Goal: Information Seeking & Learning: Learn about a topic

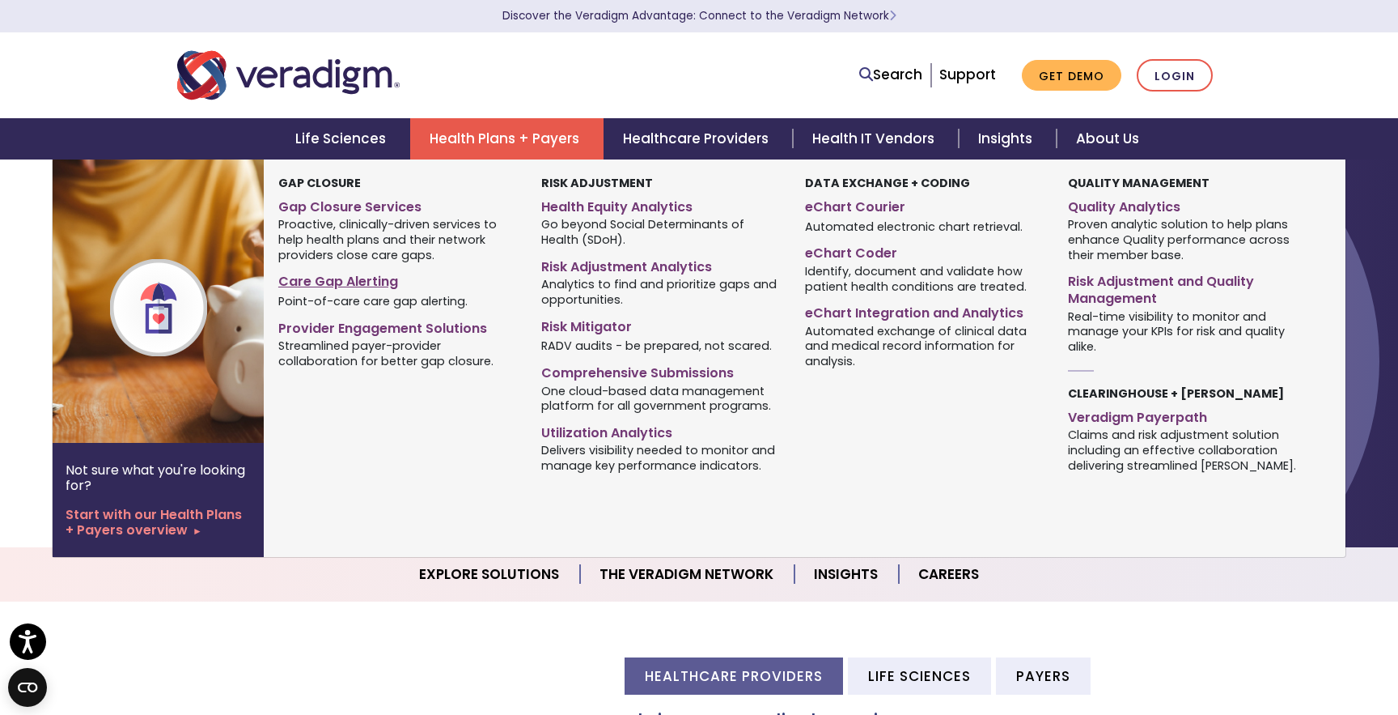
click at [352, 281] on link "Care Gap Alerting" at bounding box center [397, 278] width 239 height 23
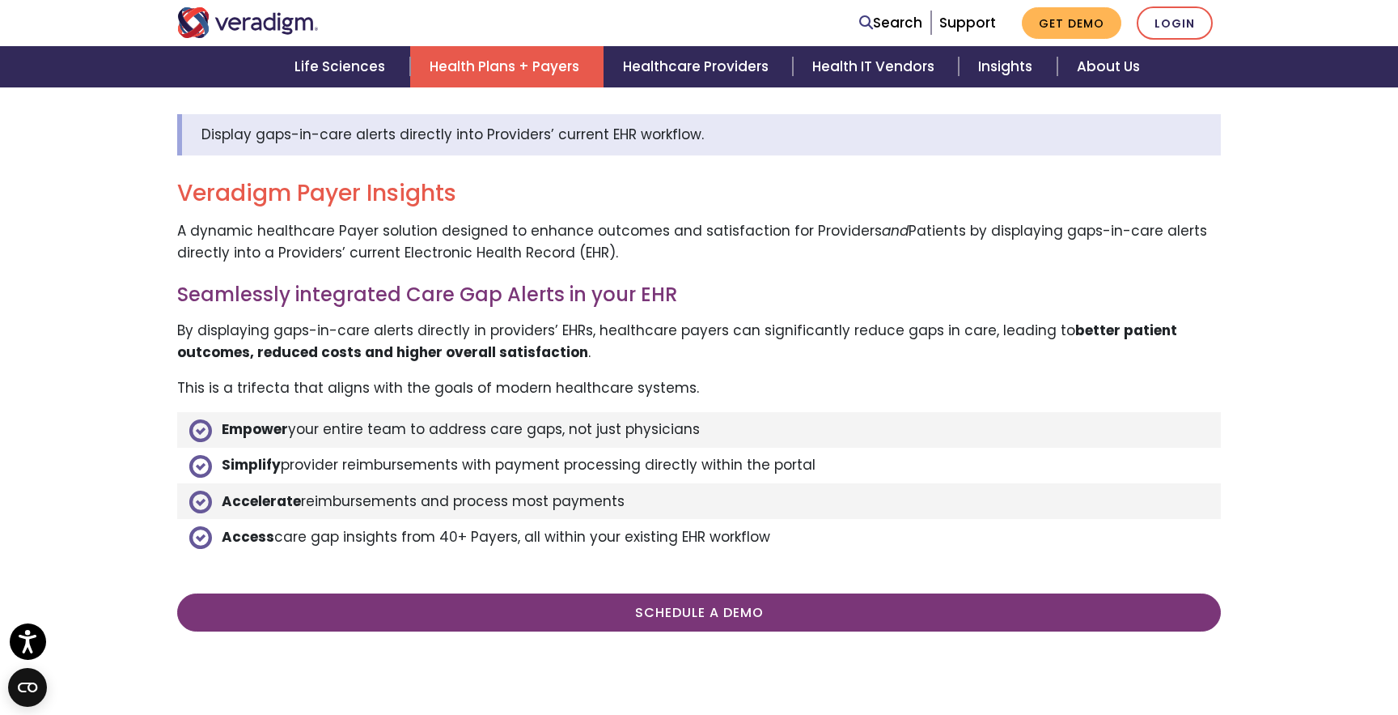
scroll to position [566, 0]
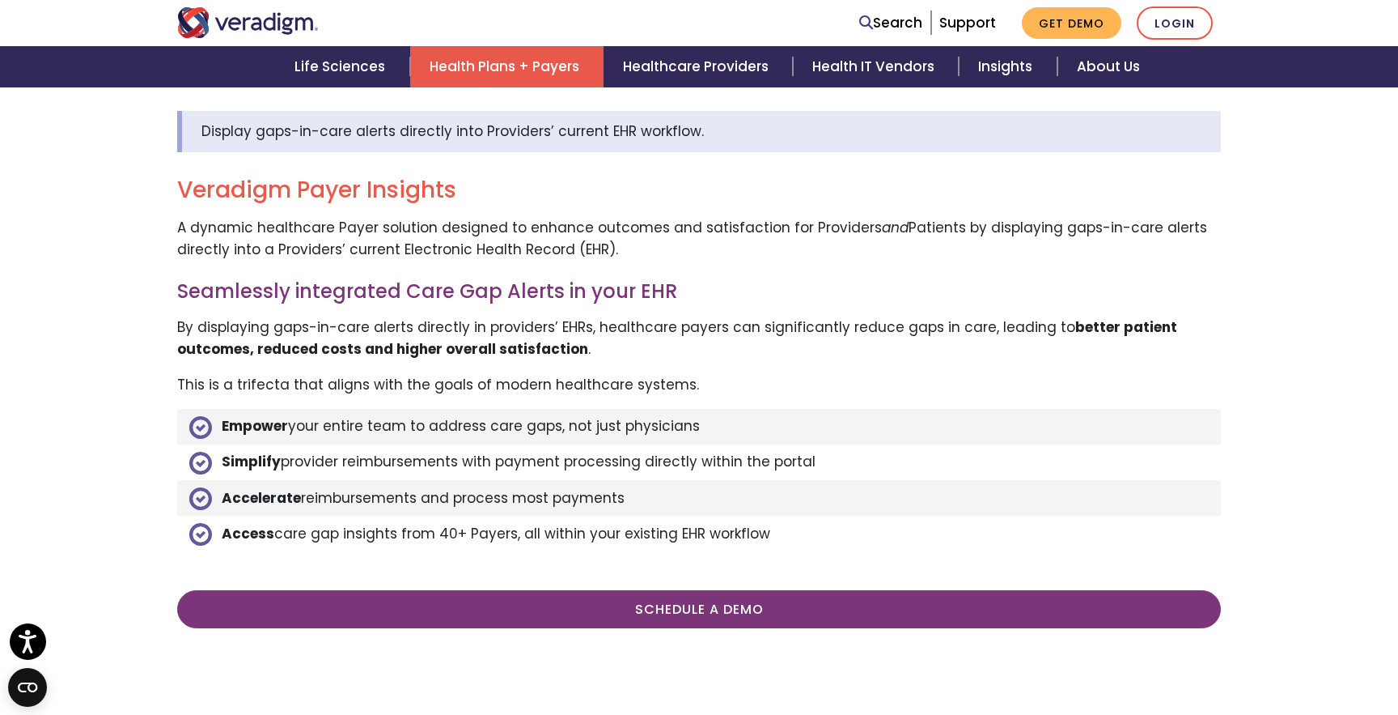
drag, startPoint x: 783, startPoint y: 531, endPoint x: 218, endPoint y: 430, distance: 573.9
click at [215, 426] on ul "Empower your entire team to address care gaps, not just physicians Simplify pro…" at bounding box center [699, 480] width 1044 height 143
copy ul "Empower your entire team to address care gaps, not just physicians Simplify pro…"
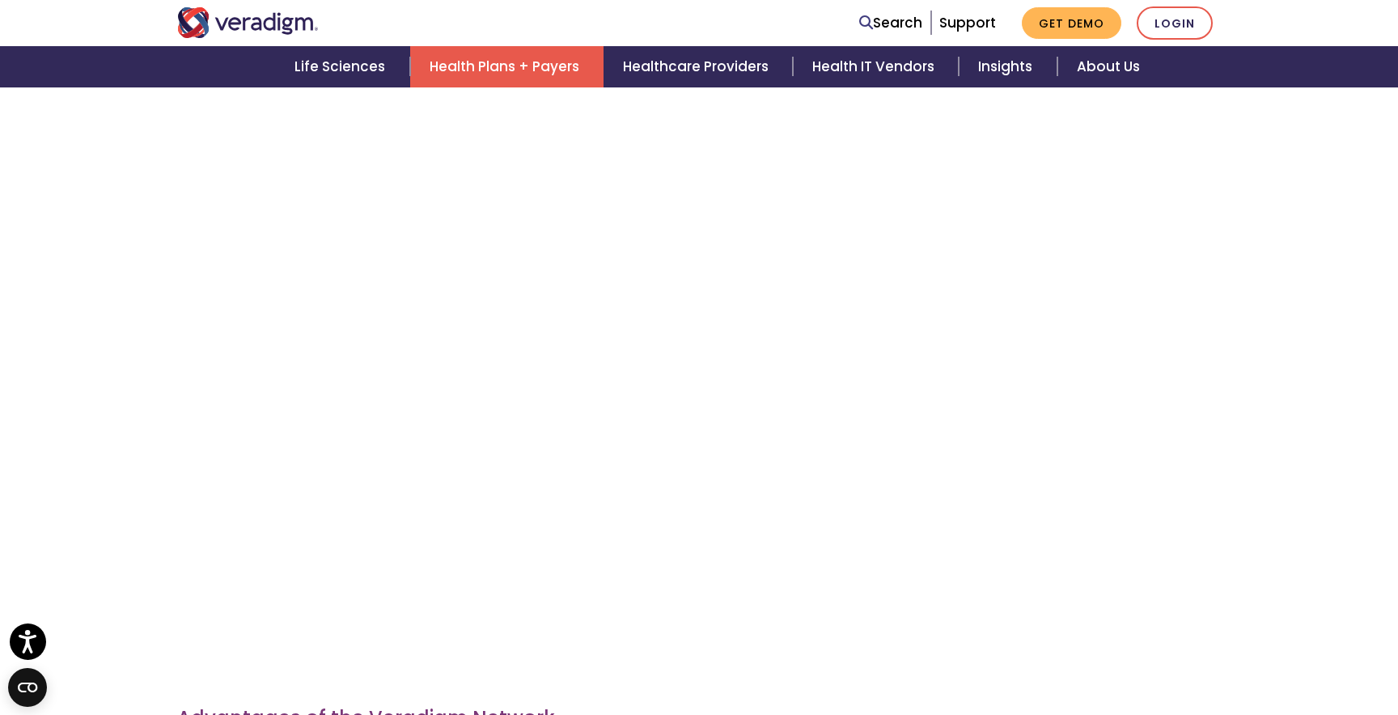
scroll to position [1129, 0]
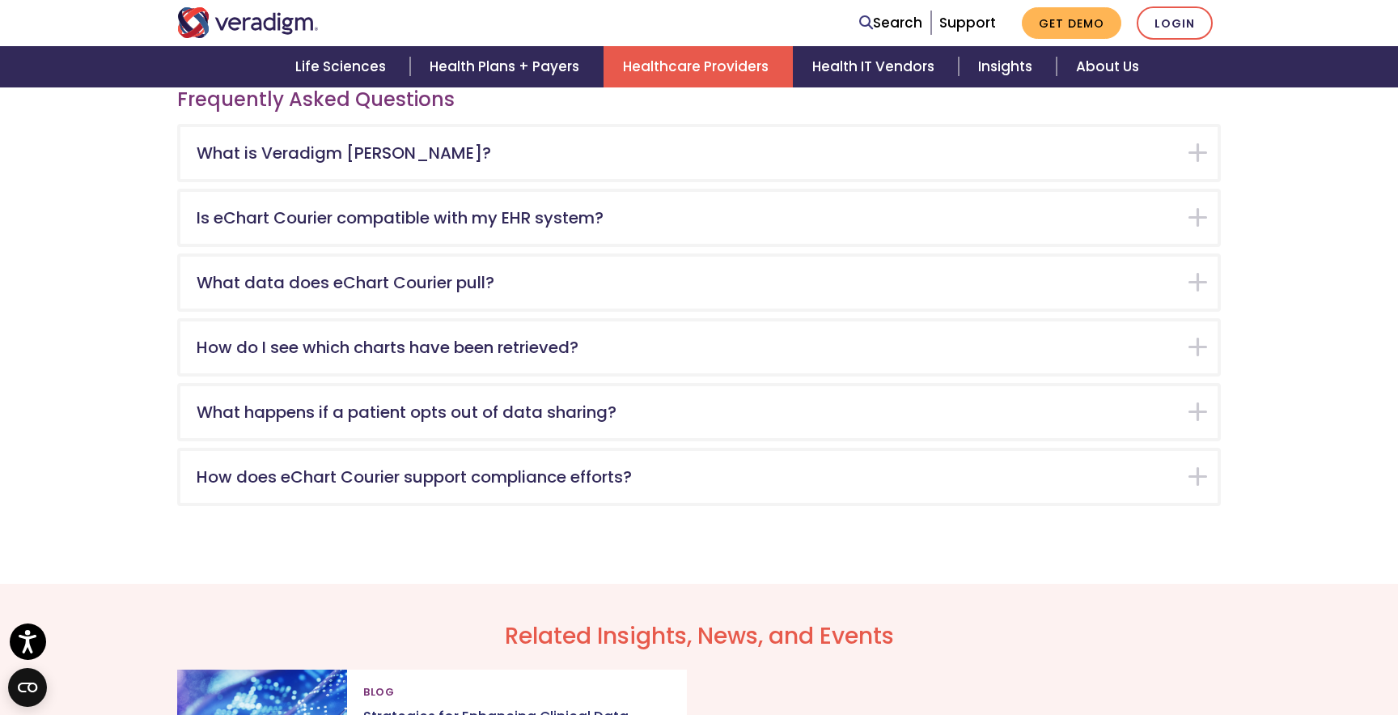
scroll to position [2482, 0]
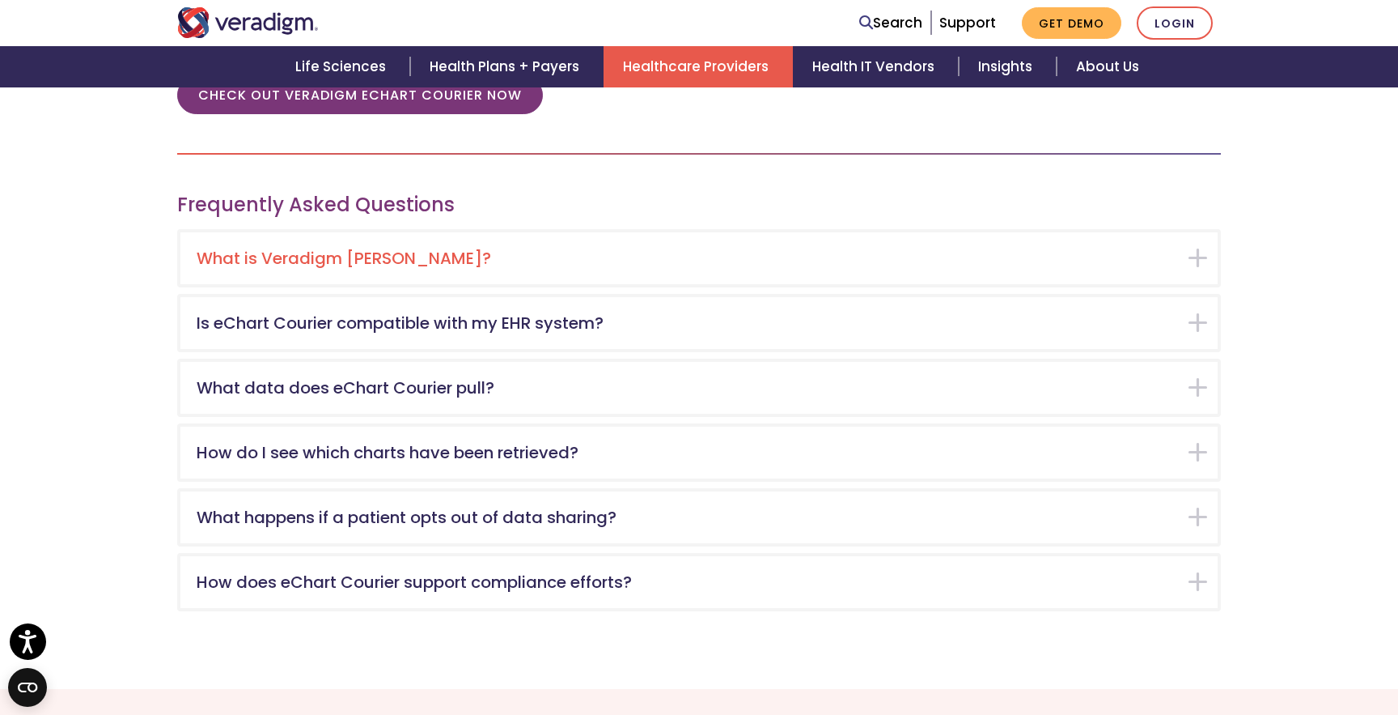
click at [1199, 261] on div "What is Veradigm eChart Courier?" at bounding box center [699, 258] width 1038 height 52
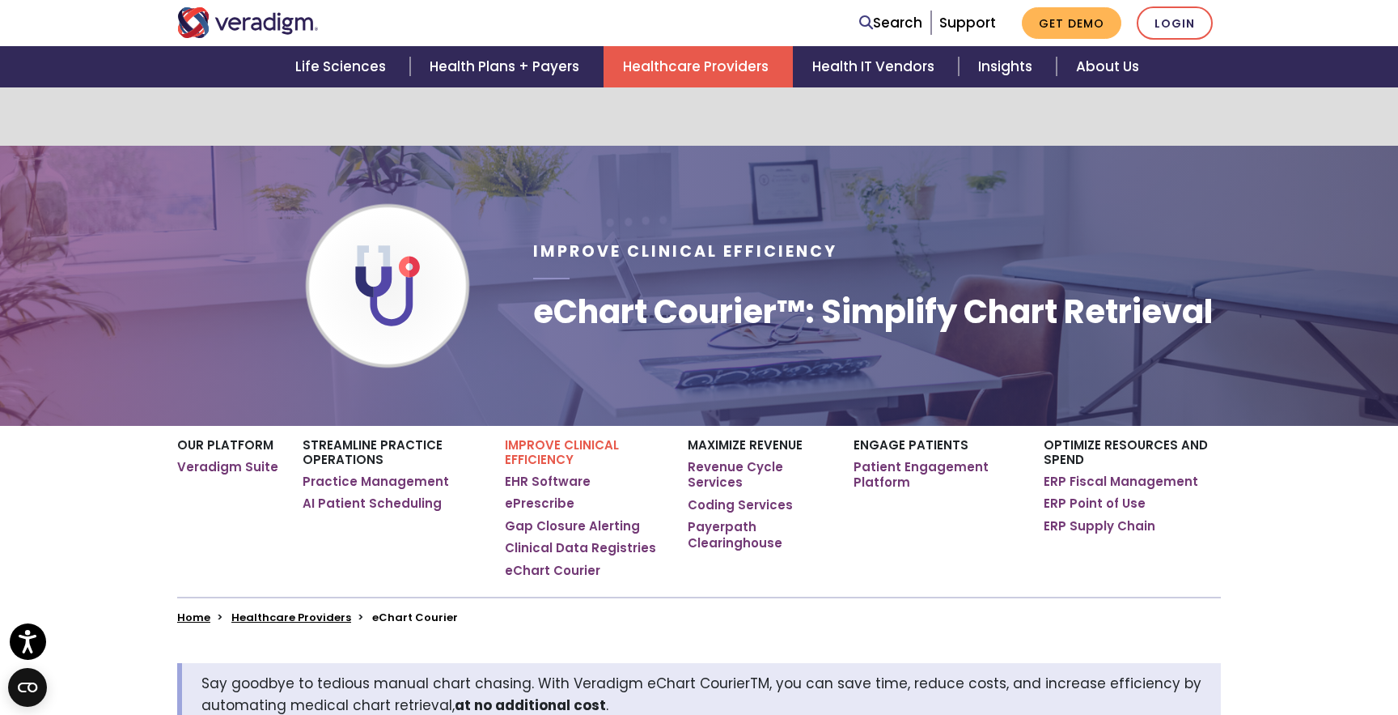
scroll to position [0, 0]
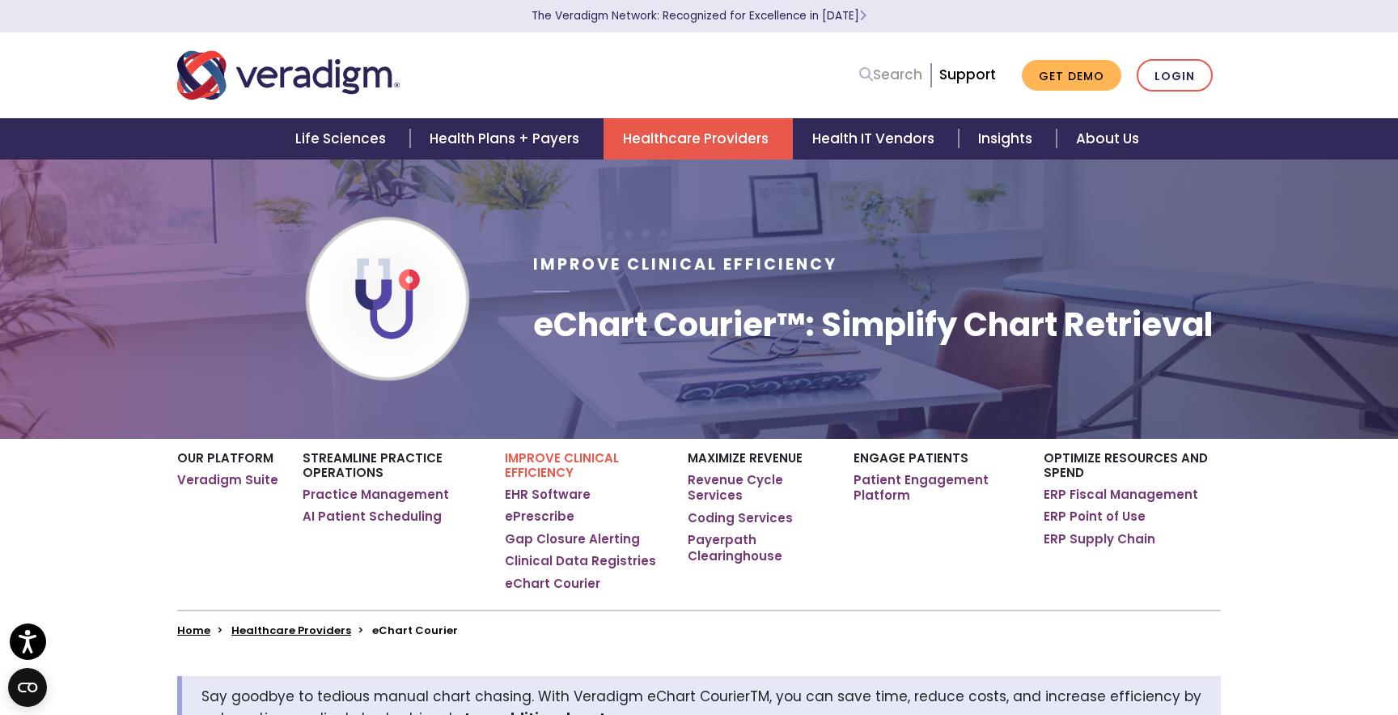
click at [881, 75] on link "Search" at bounding box center [890, 75] width 63 height 22
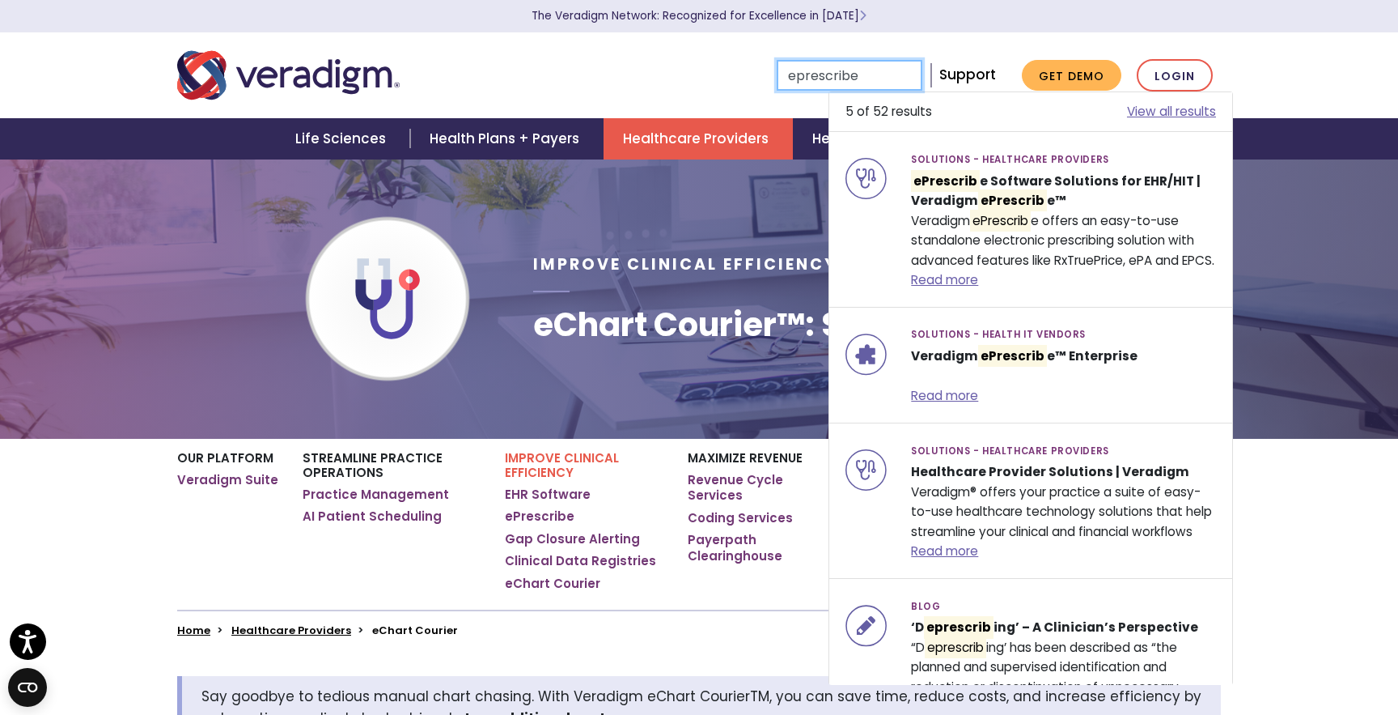
type input "eprescribe"
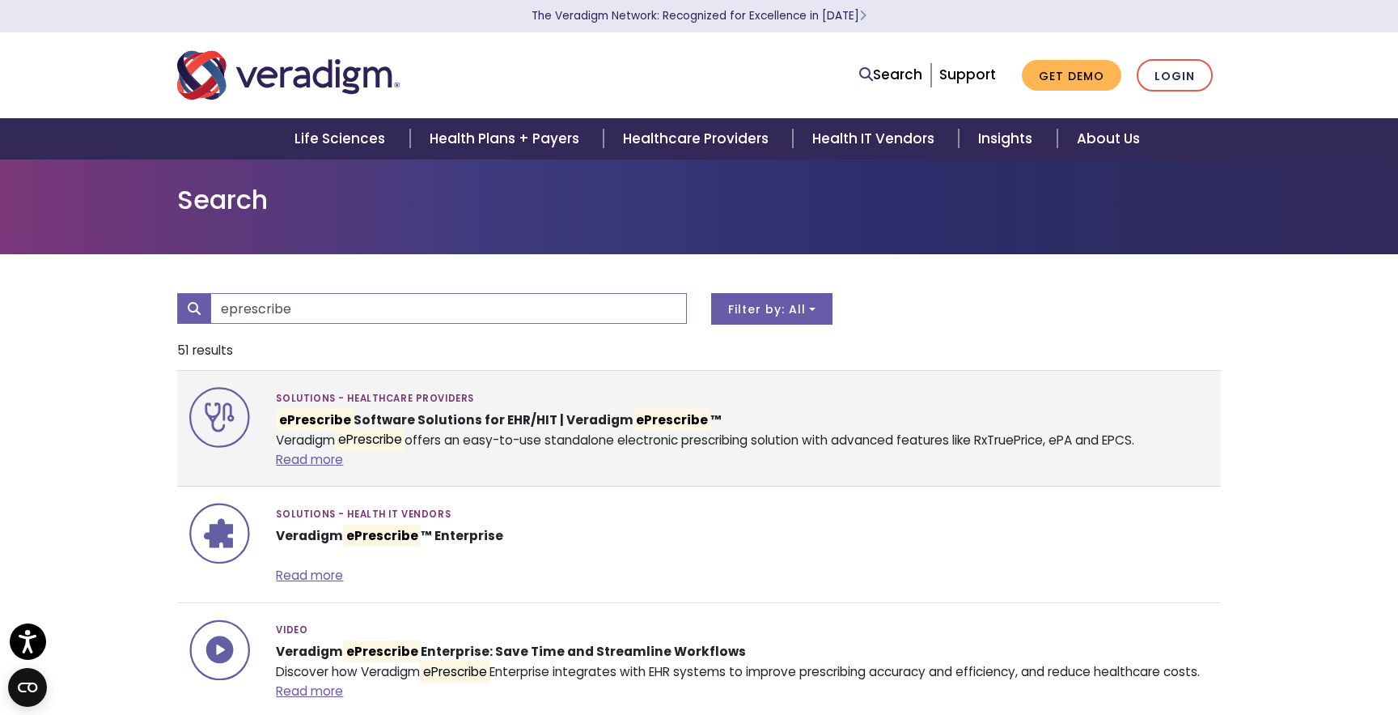
click at [600, 416] on strong "ePrescribe Software Solutions for EHR/HIT | Veradigm ePrescribe ™" at bounding box center [498, 420] width 445 height 22
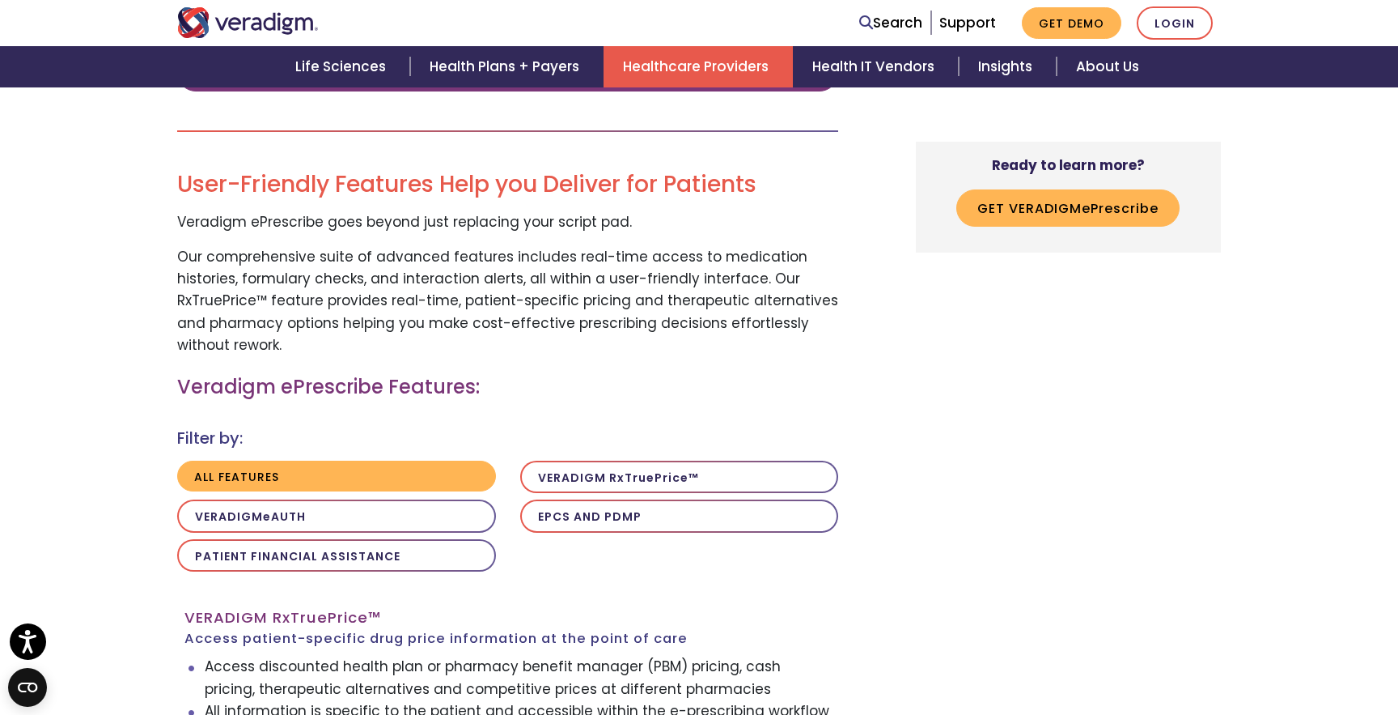
scroll to position [1176, 0]
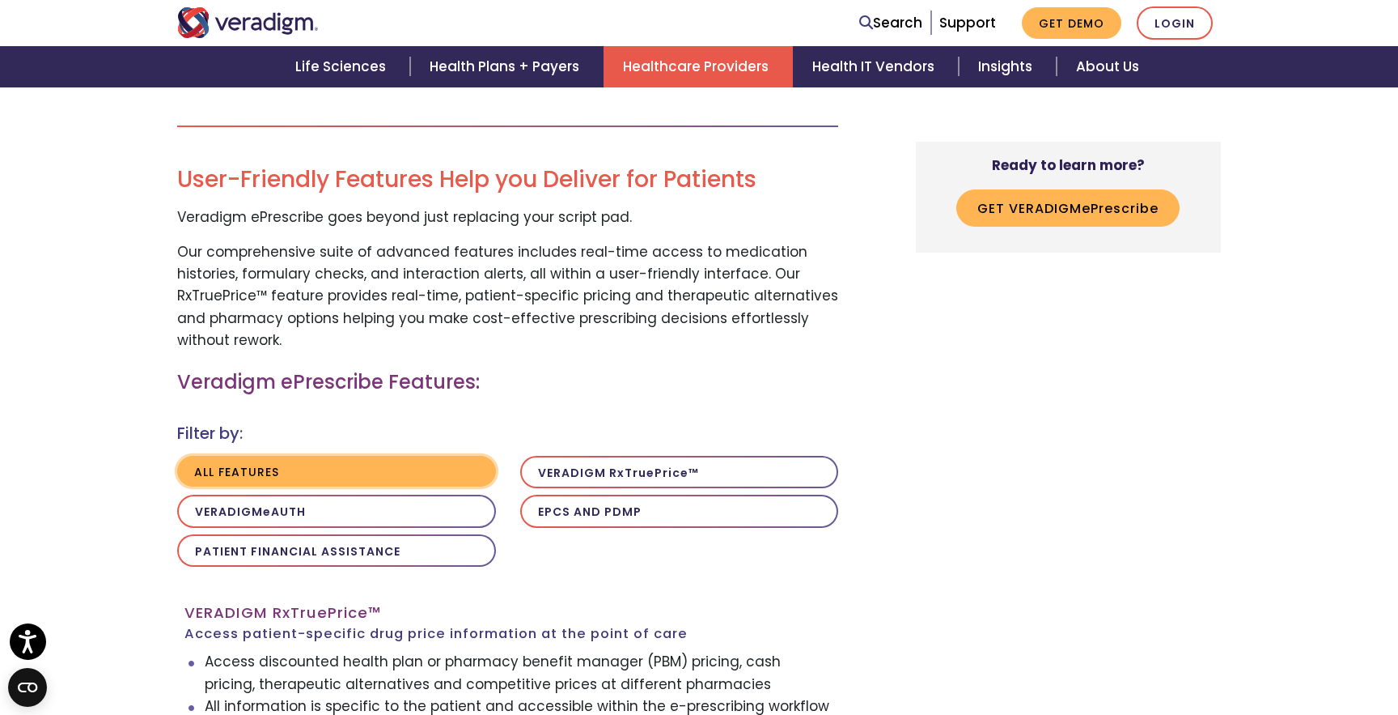
click at [318, 469] on button "All features" at bounding box center [336, 472] width 319 height 32
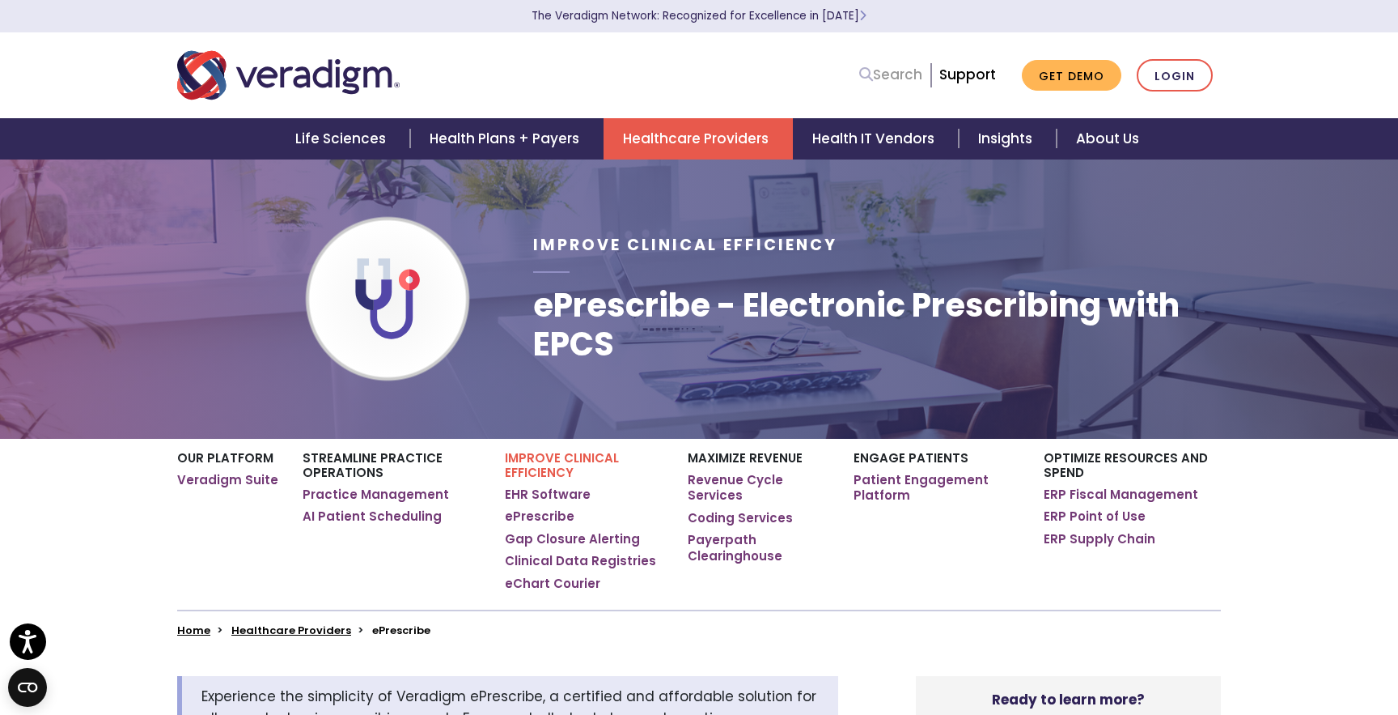
click at [884, 74] on link "Search" at bounding box center [890, 75] width 63 height 22
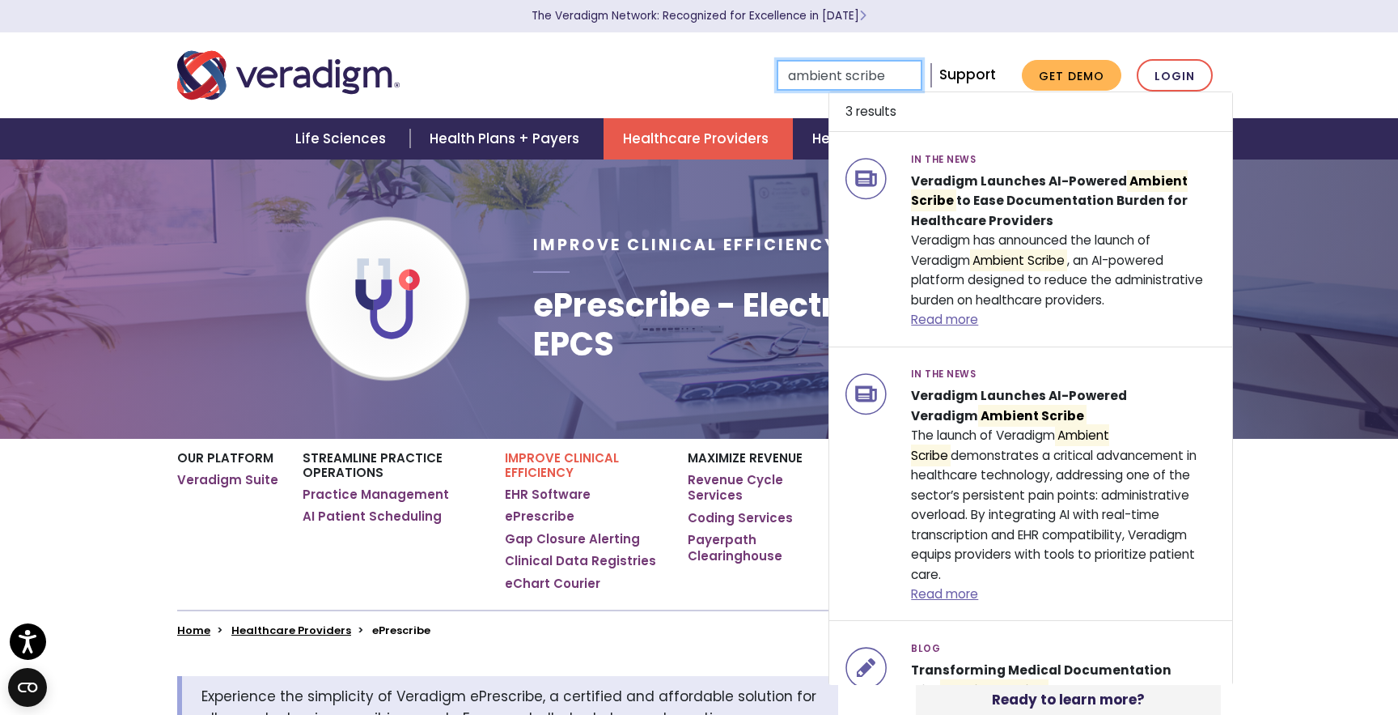
type input "ambient scribe"
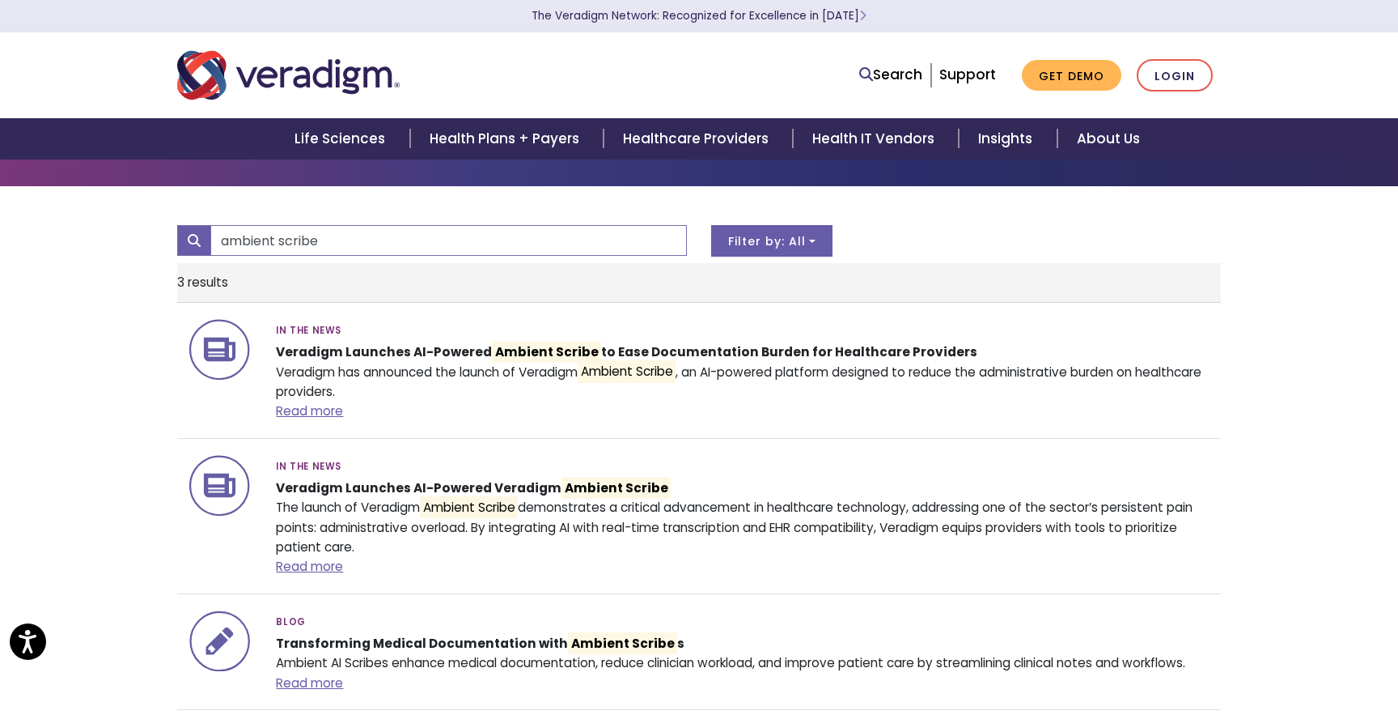
scroll to position [74, 0]
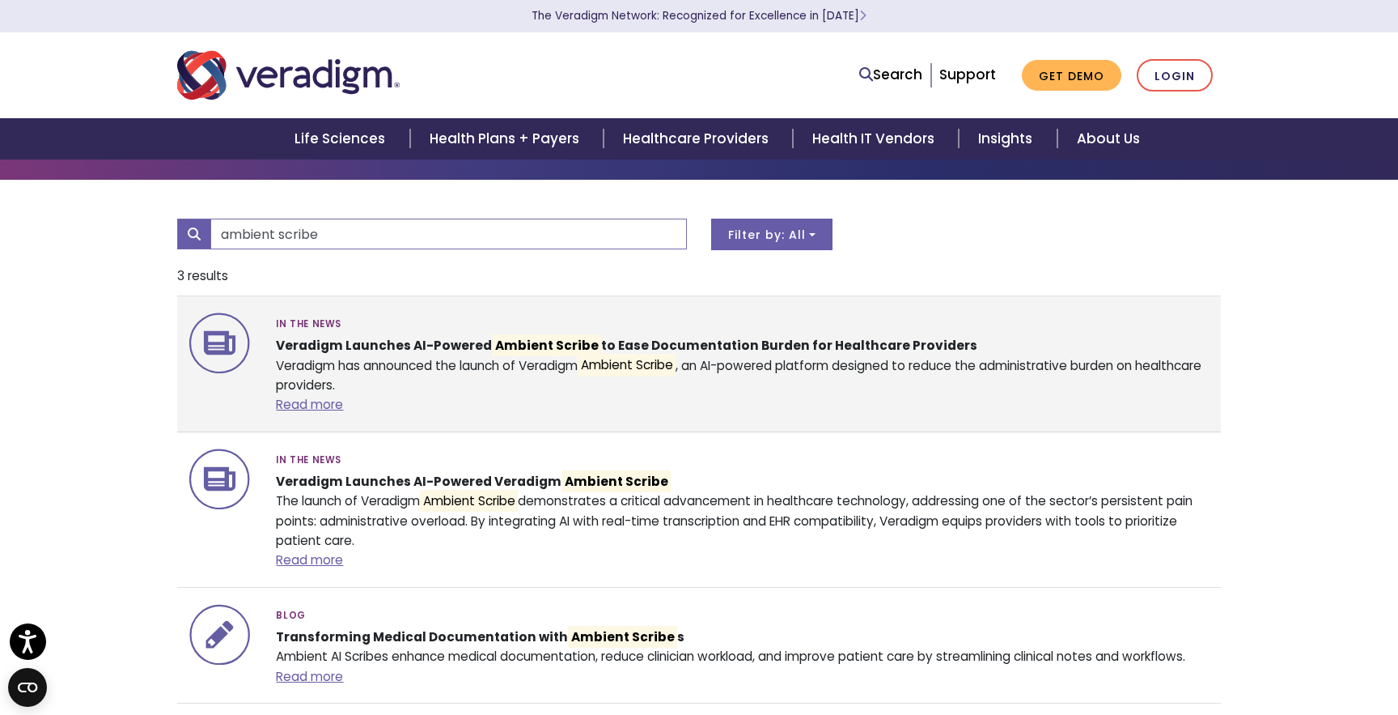
click at [665, 346] on strong "Veradigm Launches AI-Powered Ambient Scribe to Ease Documentation Burden for He…" at bounding box center [626, 345] width 701 height 22
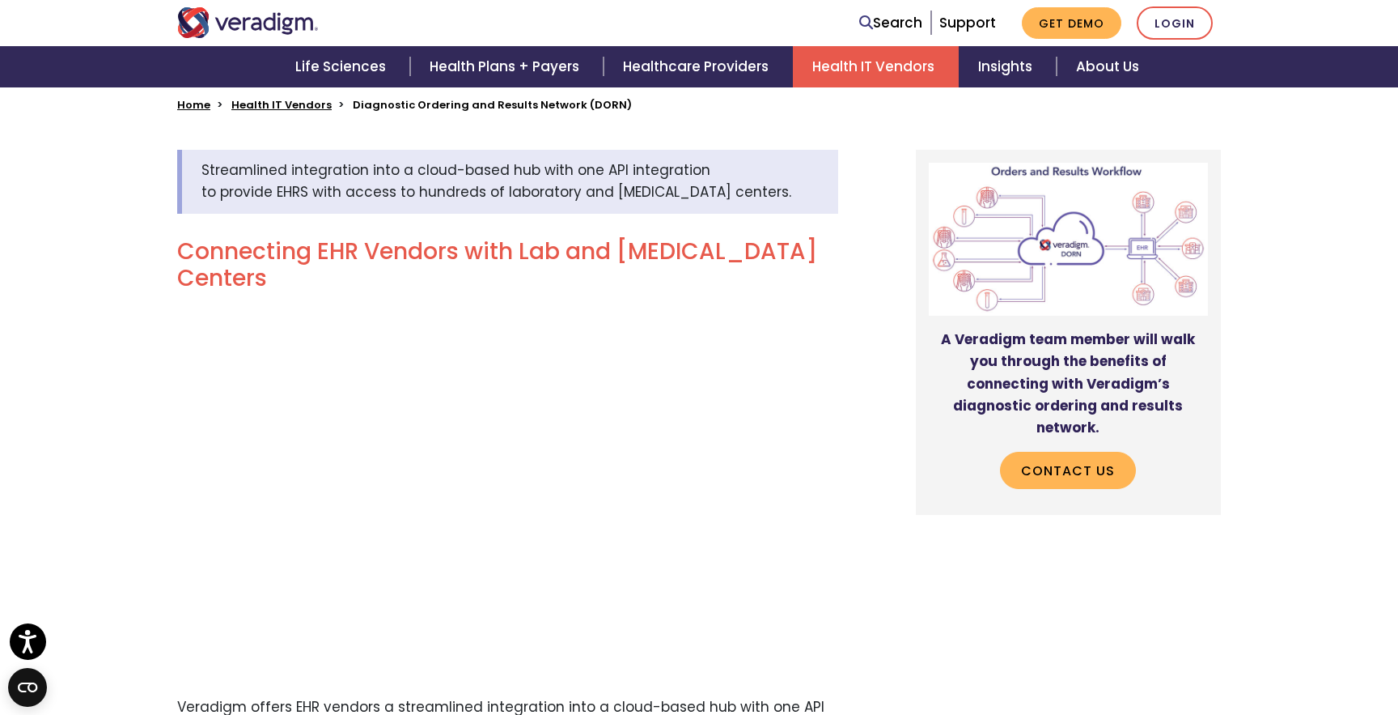
scroll to position [483, 0]
click at [1038, 252] on img at bounding box center [1068, 238] width 279 height 153
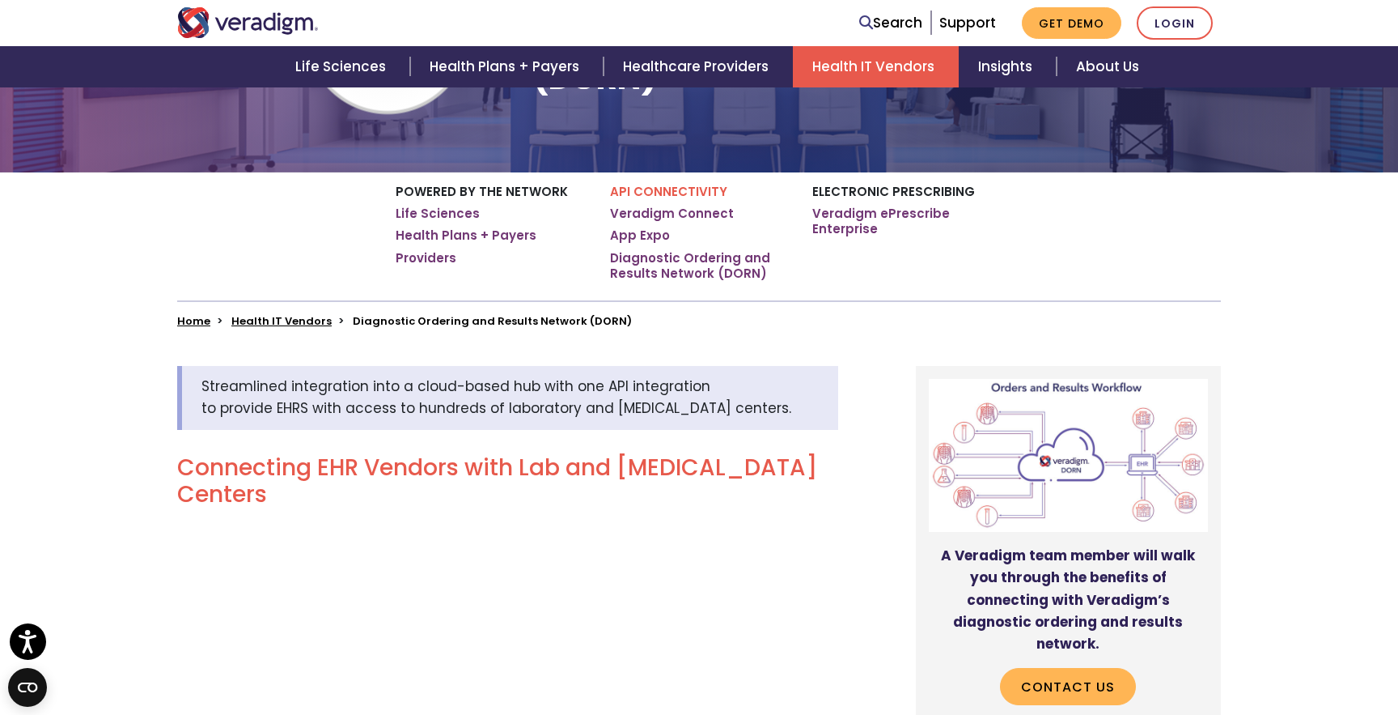
scroll to position [0, 0]
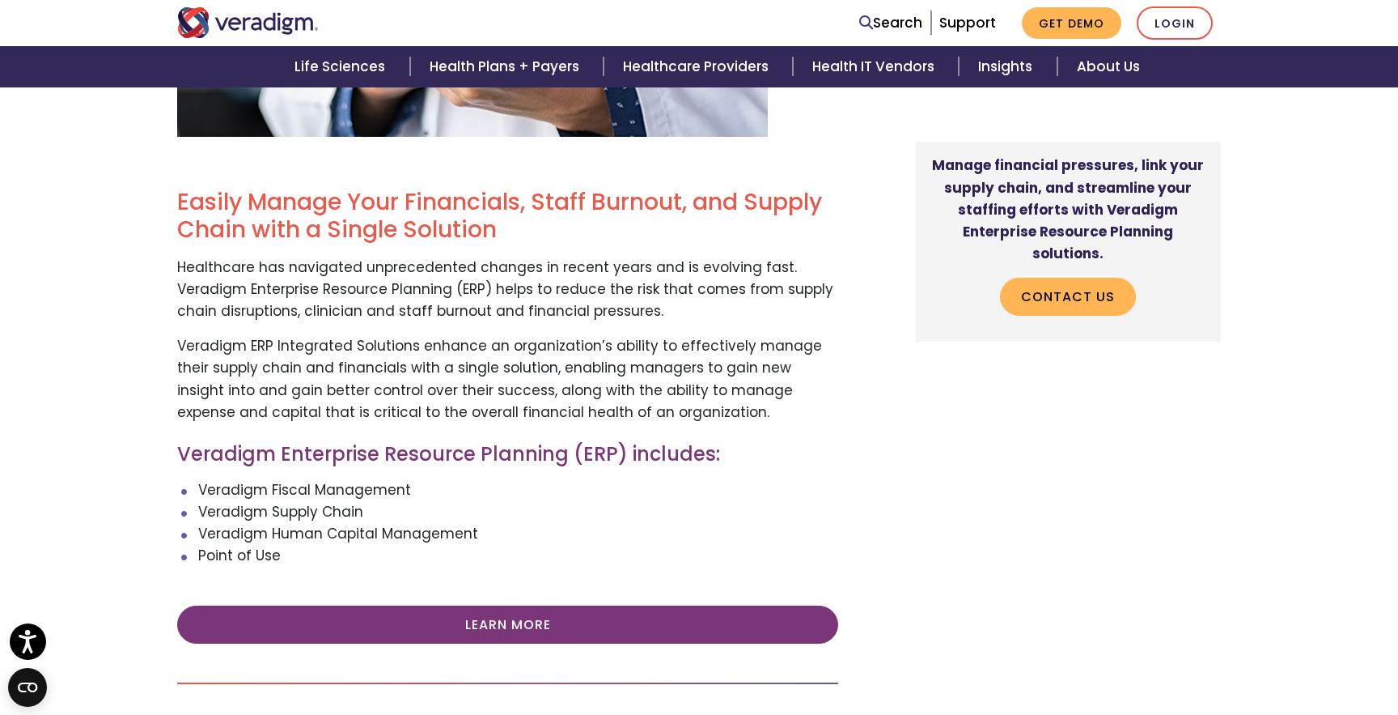
scroll to position [451, 0]
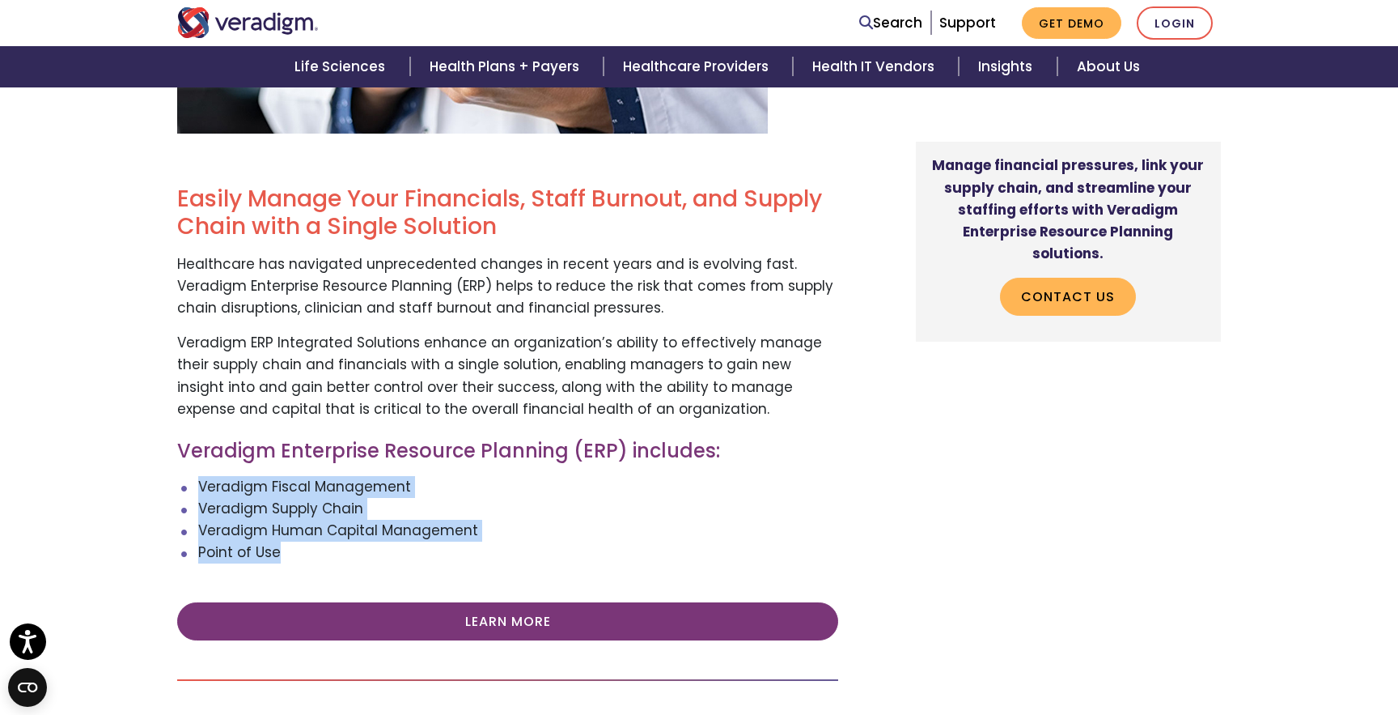
drag, startPoint x: 282, startPoint y: 551, endPoint x: 183, endPoint y: 478, distance: 123.3
click at [183, 478] on ul "Veradigm Fiscal Management Veradigm Supply Chain Veradigm Human Capital Managem…" at bounding box center [507, 520] width 661 height 88
copy ul "Veradigm Fiscal Management Veradigm Supply Chain Veradigm Human Capital Managem…"
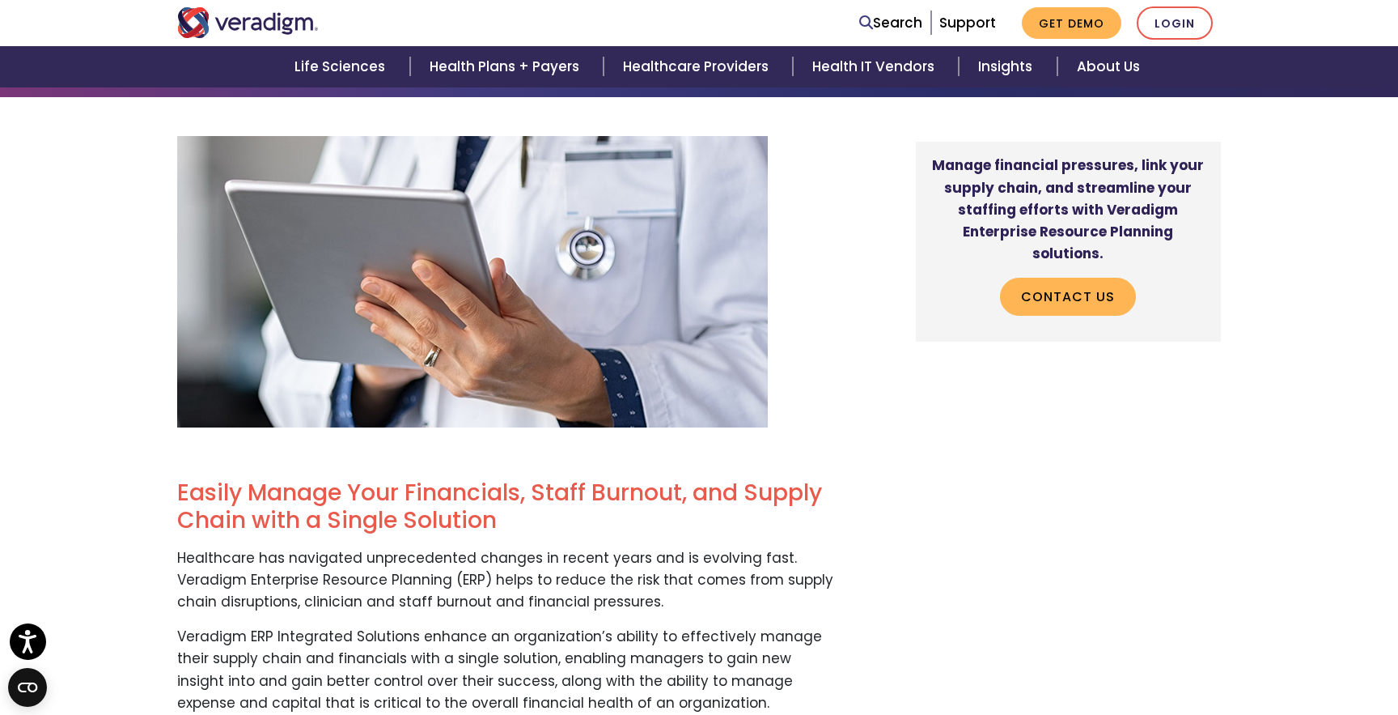
scroll to position [0, 0]
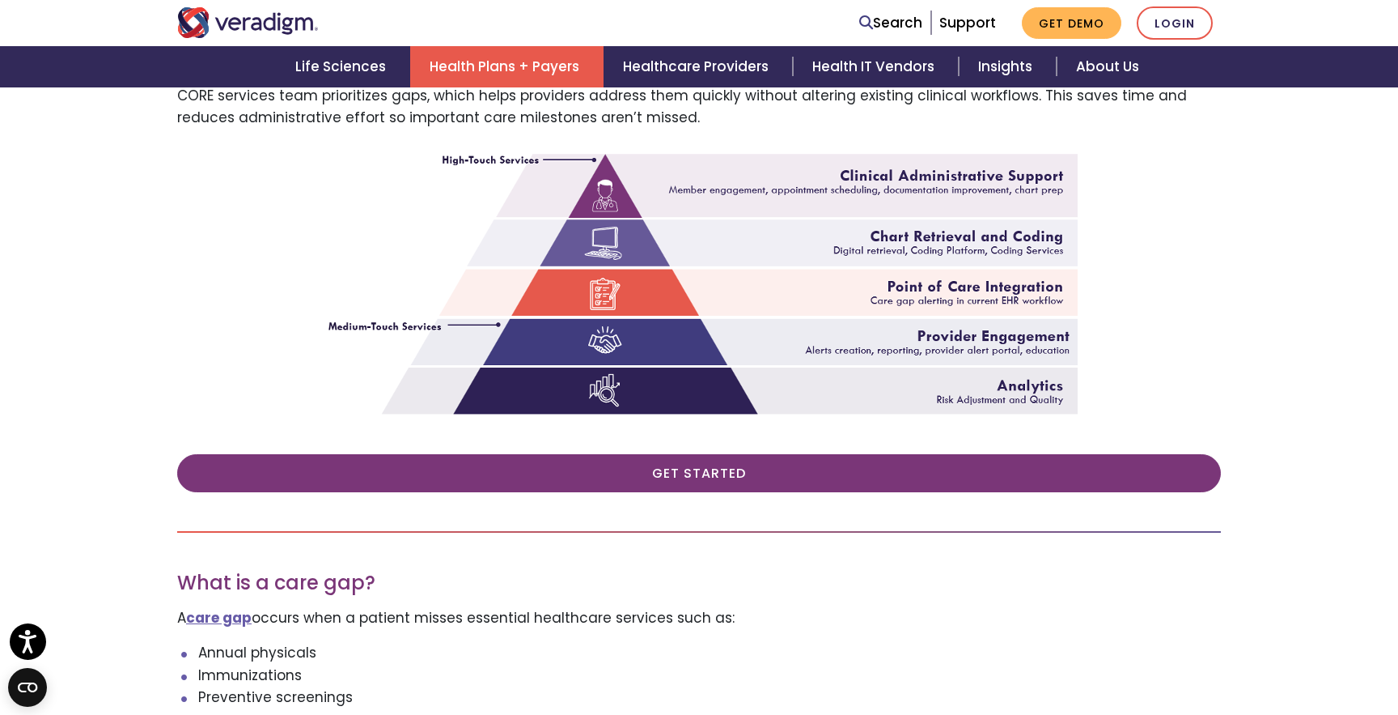
scroll to position [643, 0]
